Goal: Task Accomplishment & Management: Manage account settings

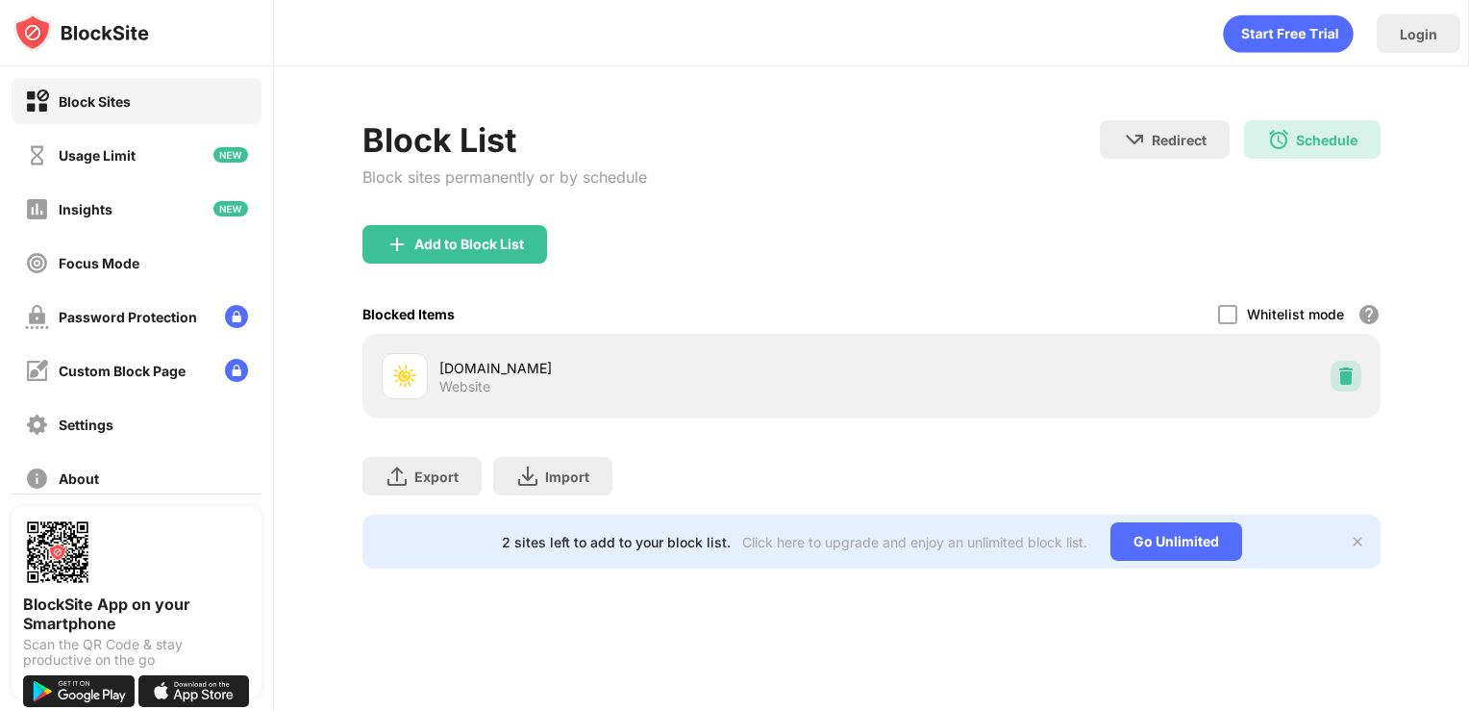
click at [1342, 371] on img at bounding box center [1345, 375] width 19 height 19
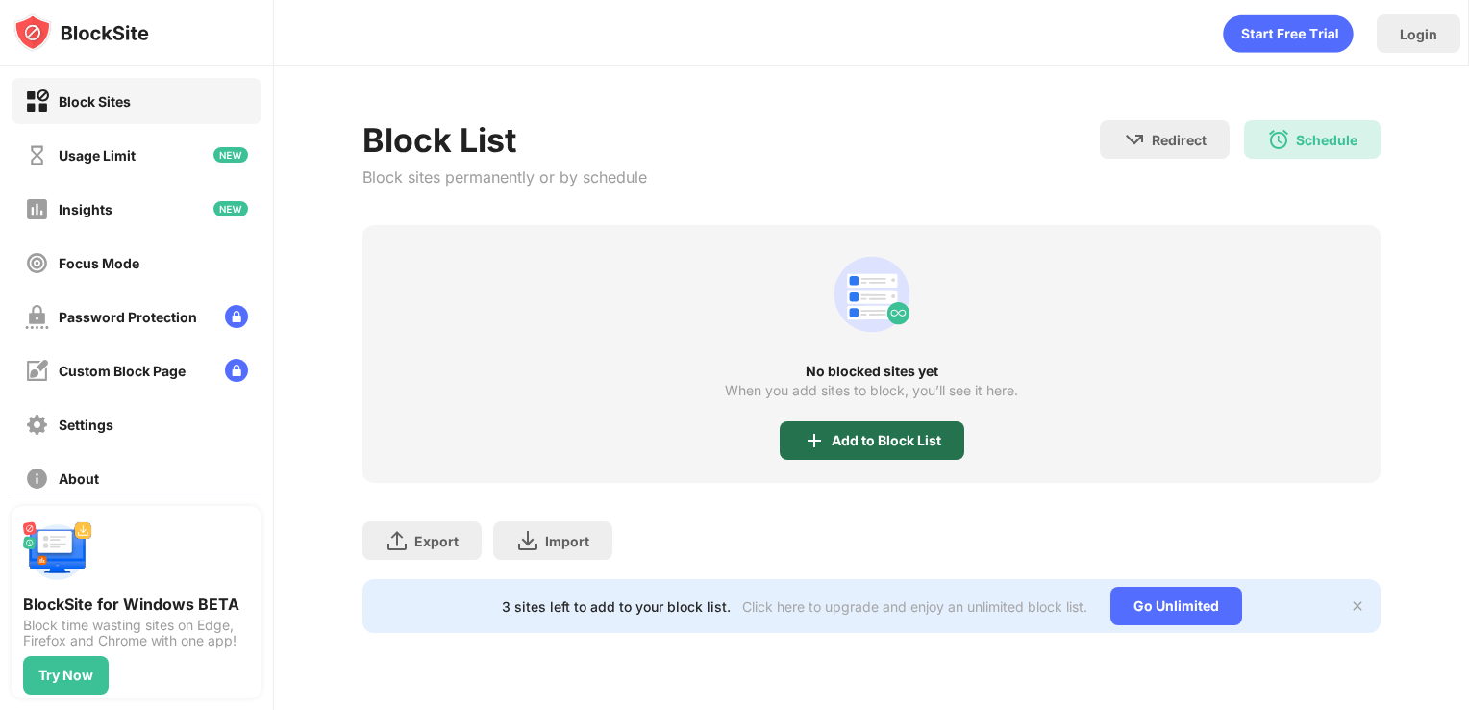
click at [878, 449] on div "Add to Block List" at bounding box center [872, 440] width 185 height 38
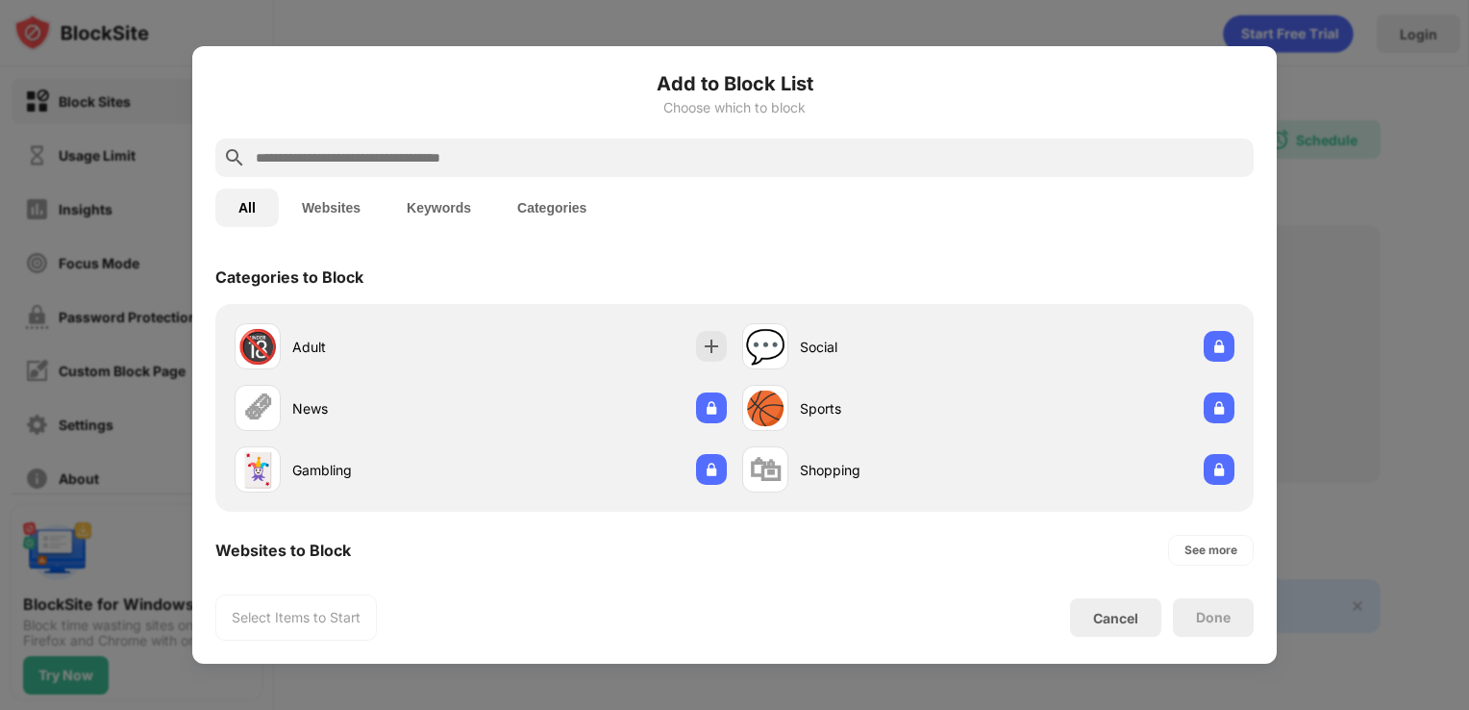
click at [493, 172] on div at bounding box center [734, 157] width 1038 height 38
click at [495, 159] on input "text" at bounding box center [750, 157] width 992 height 23
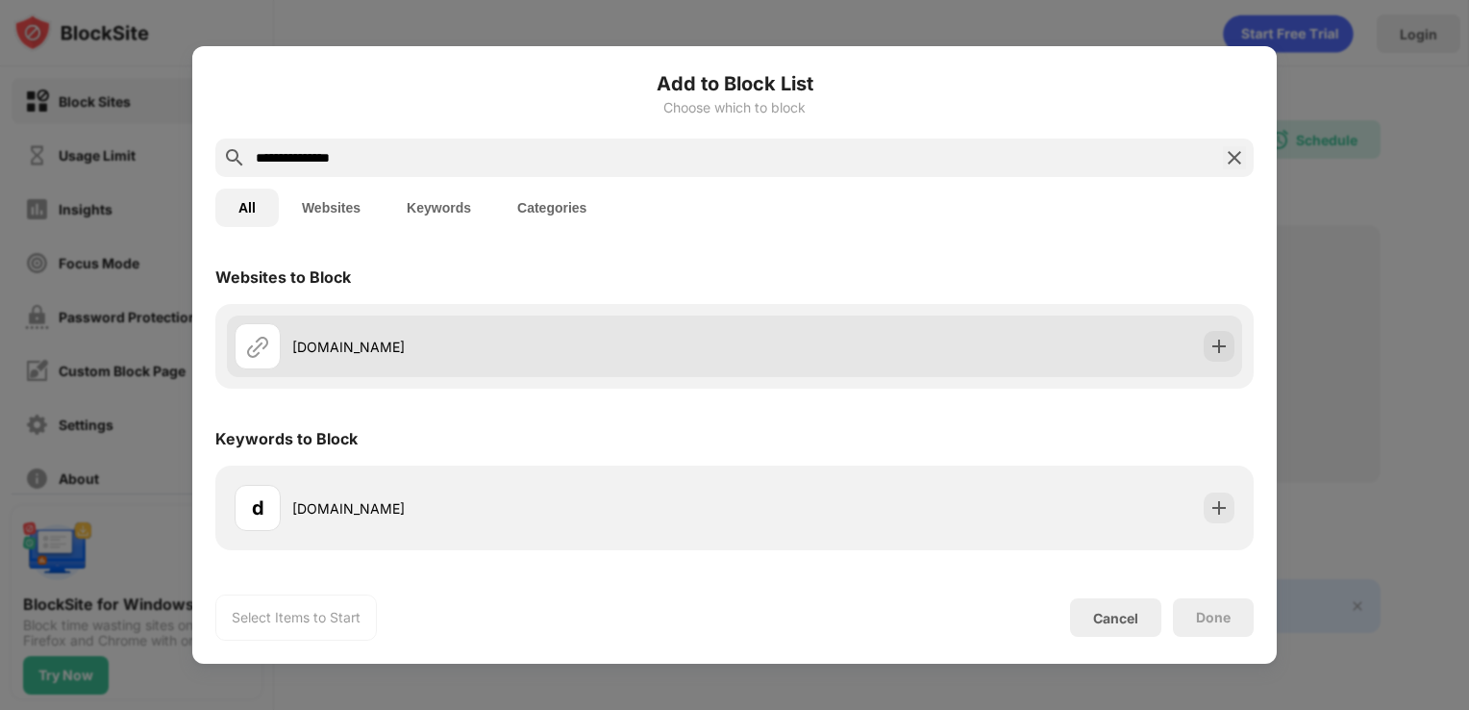
type input "**********"
click at [546, 334] on div "[DOMAIN_NAME]" at bounding box center [485, 346] width 500 height 46
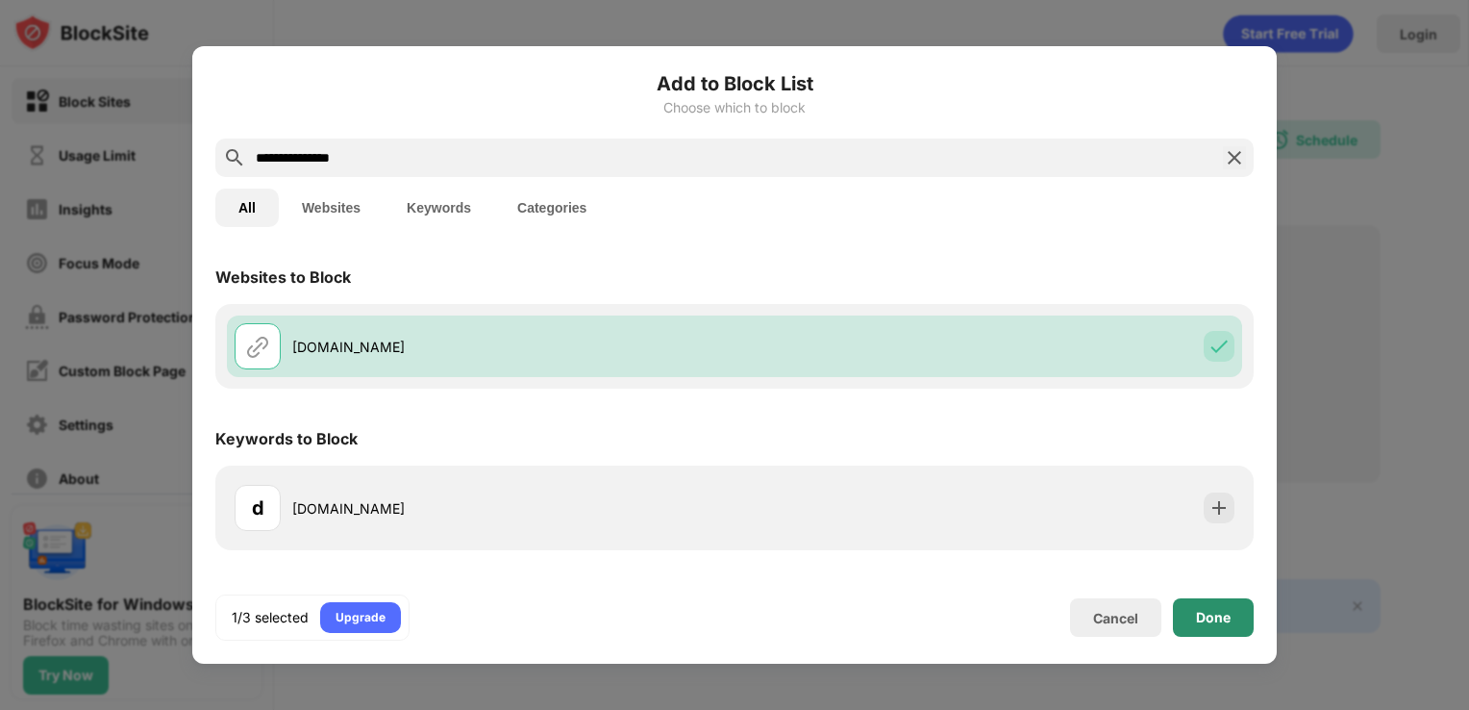
click at [1209, 610] on div "Done" at bounding box center [1213, 617] width 35 height 15
